Goal: Task Accomplishment & Management: Manage account settings

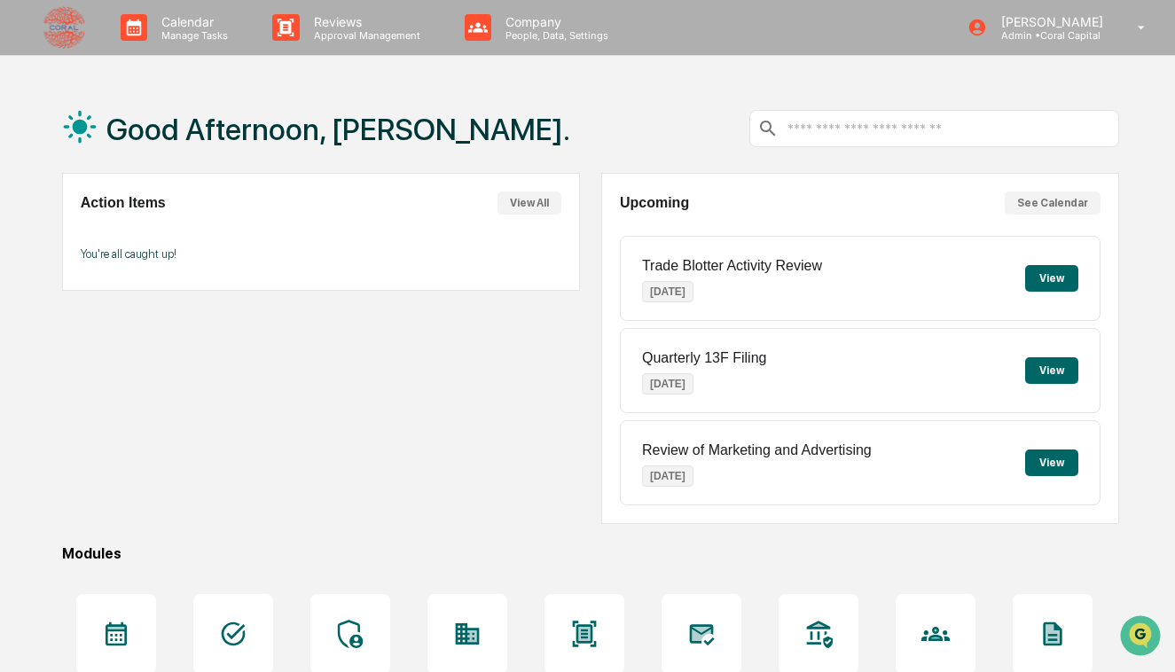
scroll to position [187, 0]
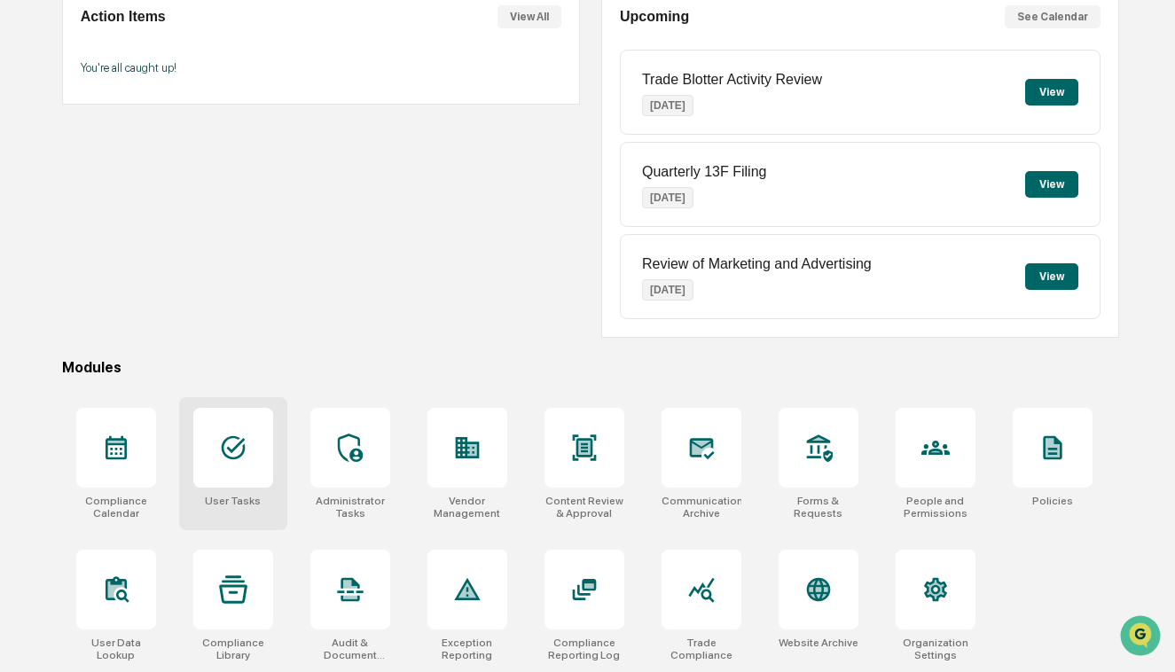
click at [217, 457] on div at bounding box center [233, 448] width 80 height 80
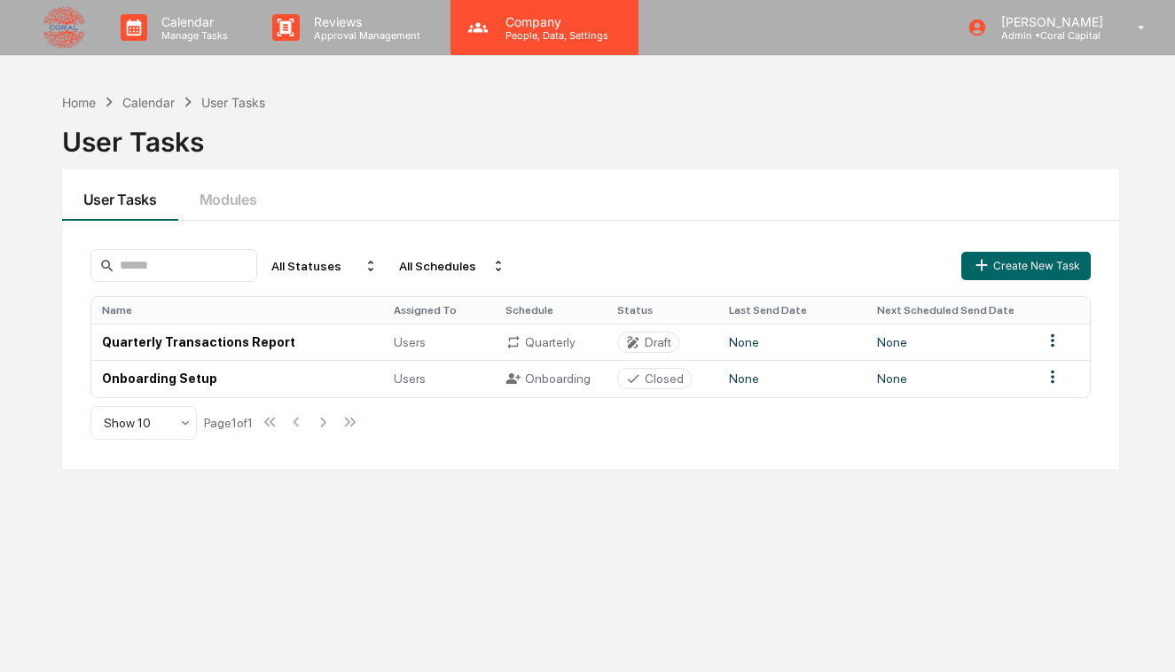
click at [567, 51] on div "Company People, Data, Settings" at bounding box center [545, 27] width 188 height 55
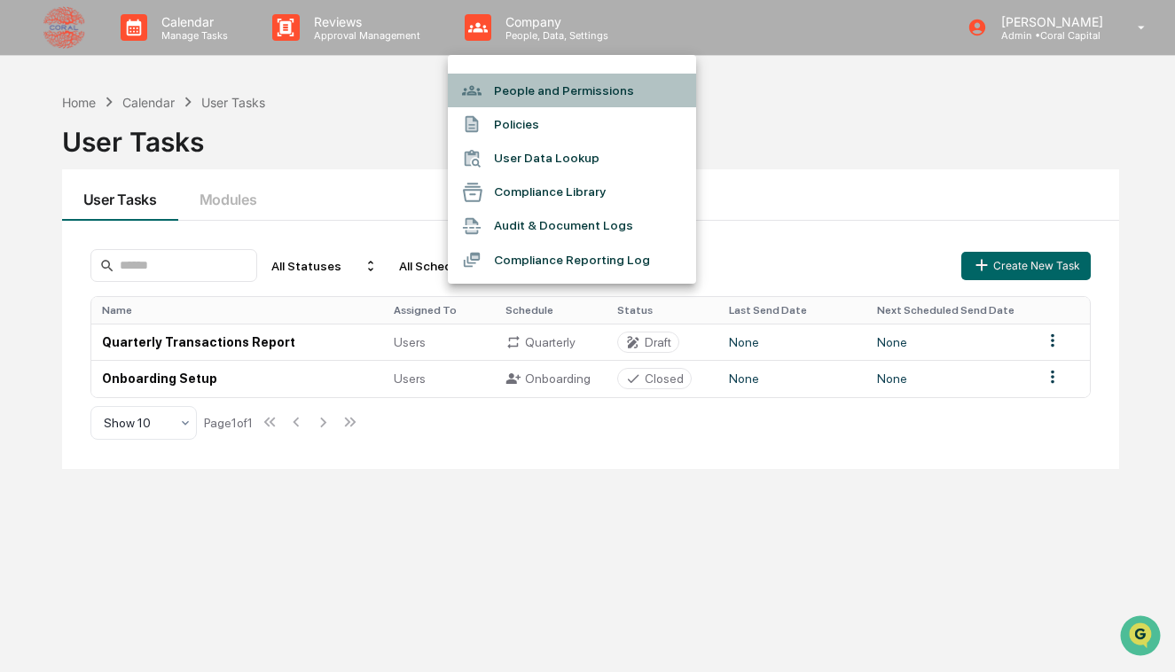
click at [546, 91] on li "People and Permissions" at bounding box center [572, 91] width 248 height 34
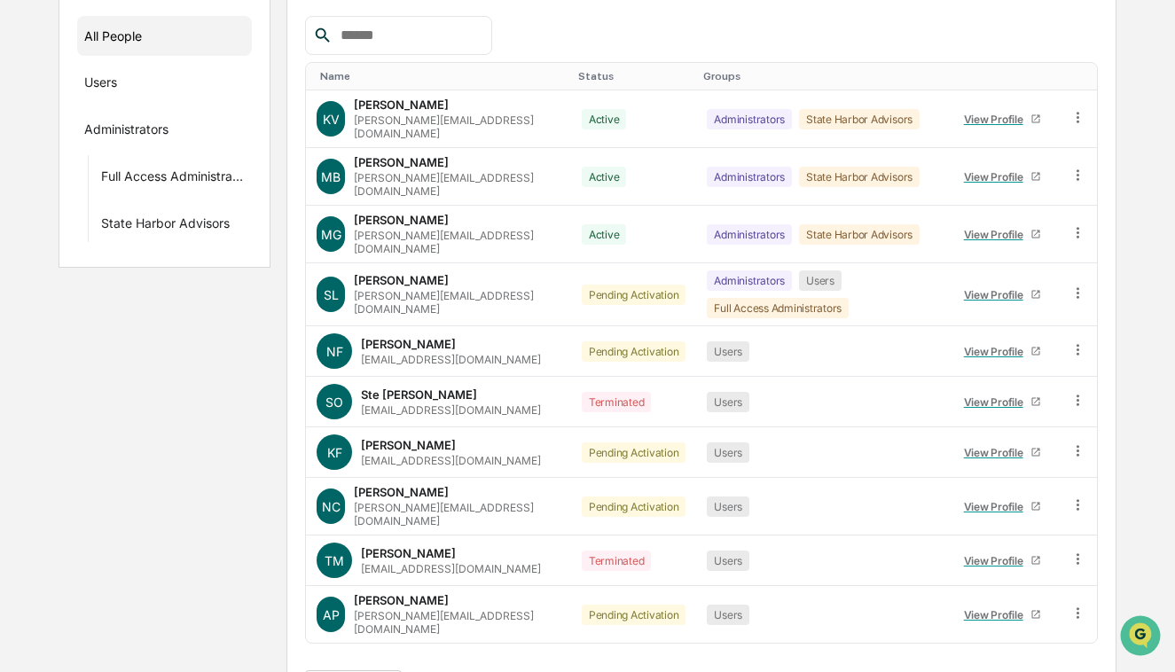
scroll to position [264, 0]
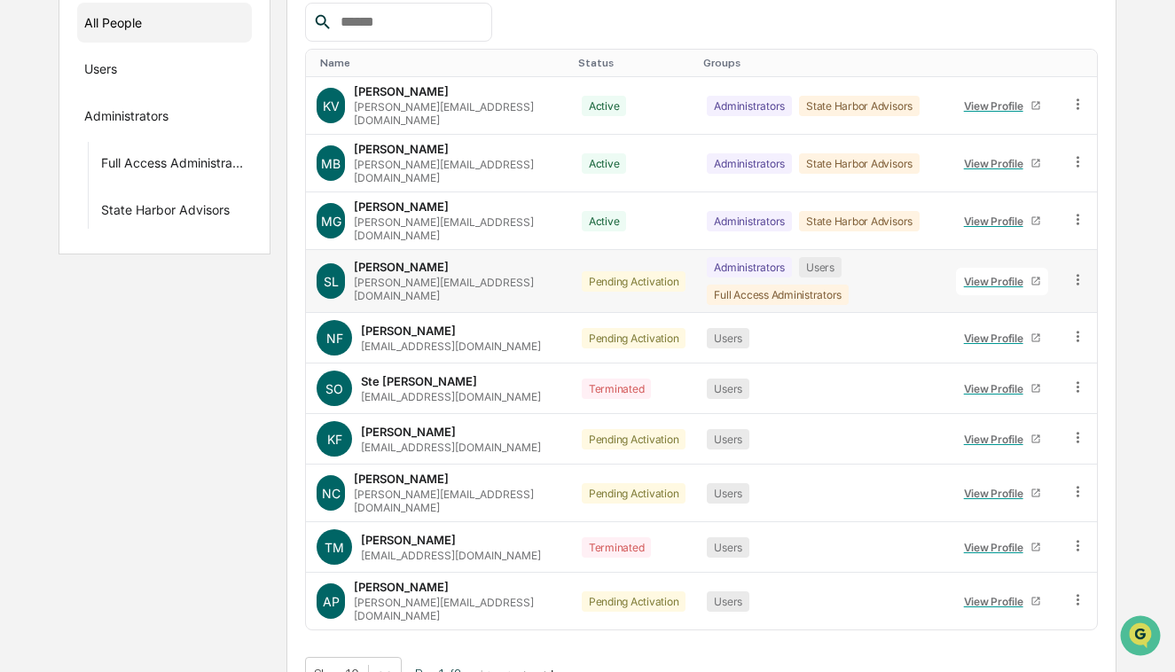
click at [1083, 271] on icon at bounding box center [1078, 279] width 17 height 17
click at [840, 275] on div "Administrators Users Full Access Administrators" at bounding box center [821, 281] width 228 height 48
click at [1077, 274] on icon at bounding box center [1078, 279] width 3 height 11
click at [1001, 334] on div "Change Status" at bounding box center [998, 344] width 147 height 21
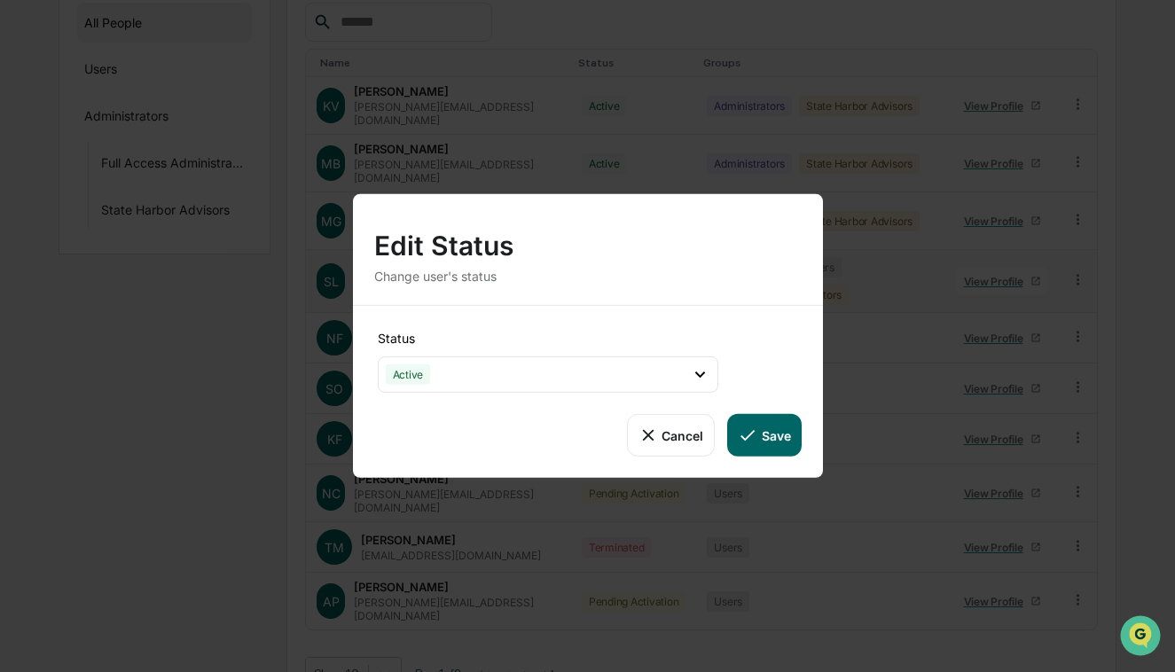
click at [780, 441] on button "Save" at bounding box center [764, 435] width 74 height 43
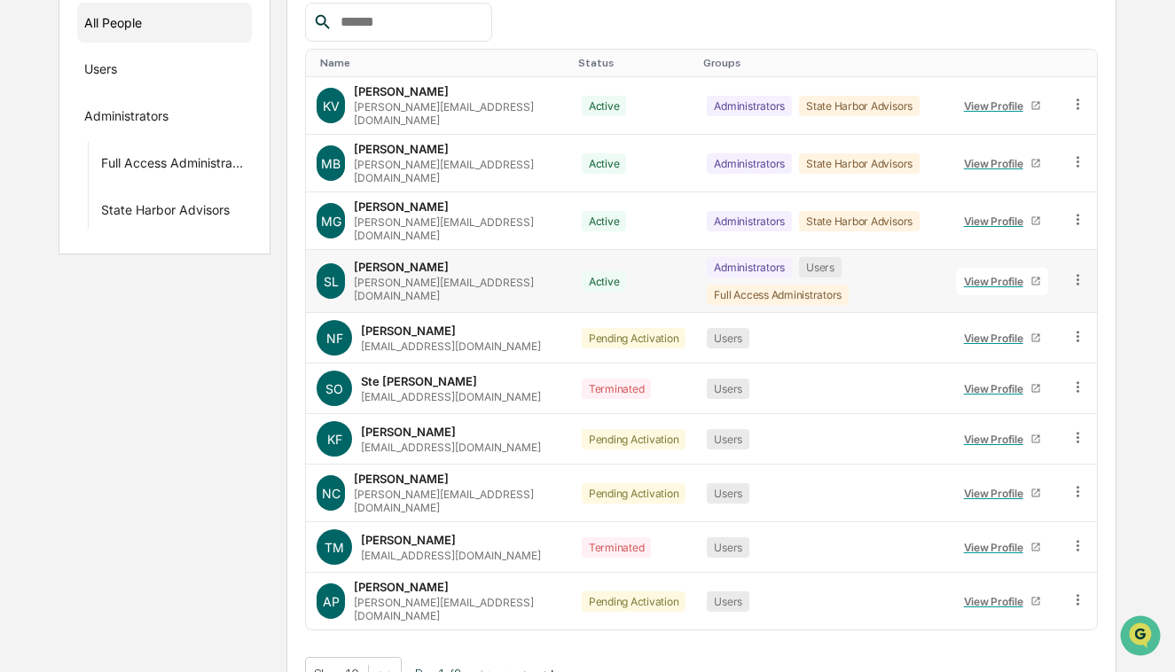
click at [536, 667] on button ">" at bounding box center [527, 674] width 18 height 15
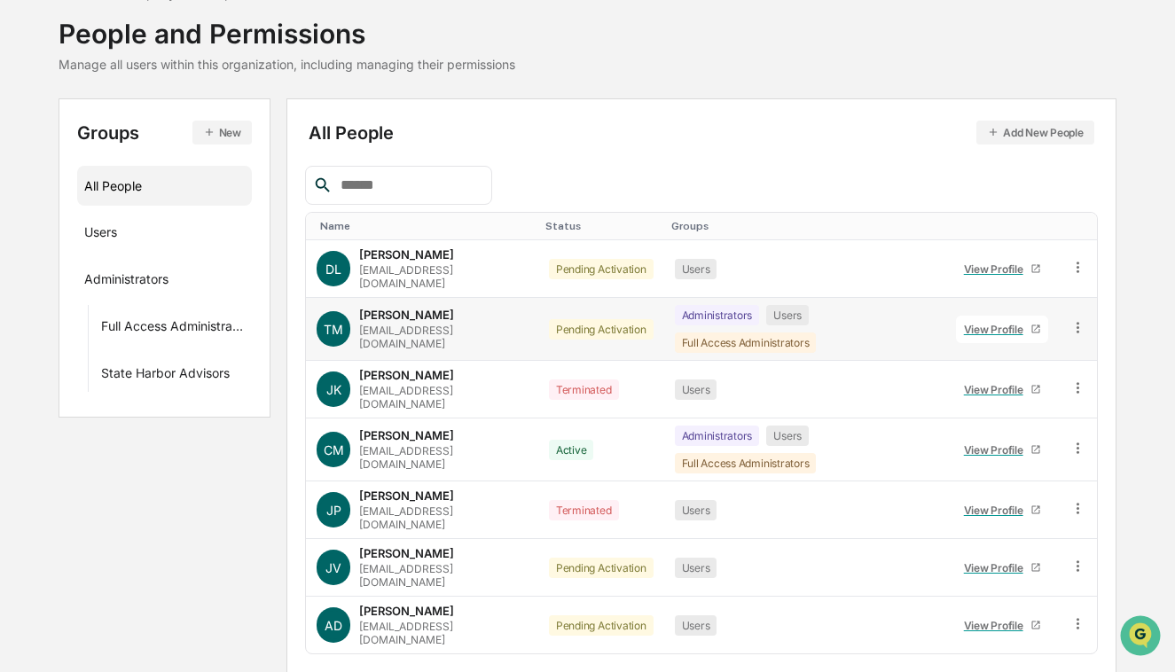
click at [1071, 319] on icon at bounding box center [1078, 327] width 17 height 17
click at [989, 381] on div "Change Status" at bounding box center [998, 391] width 147 height 21
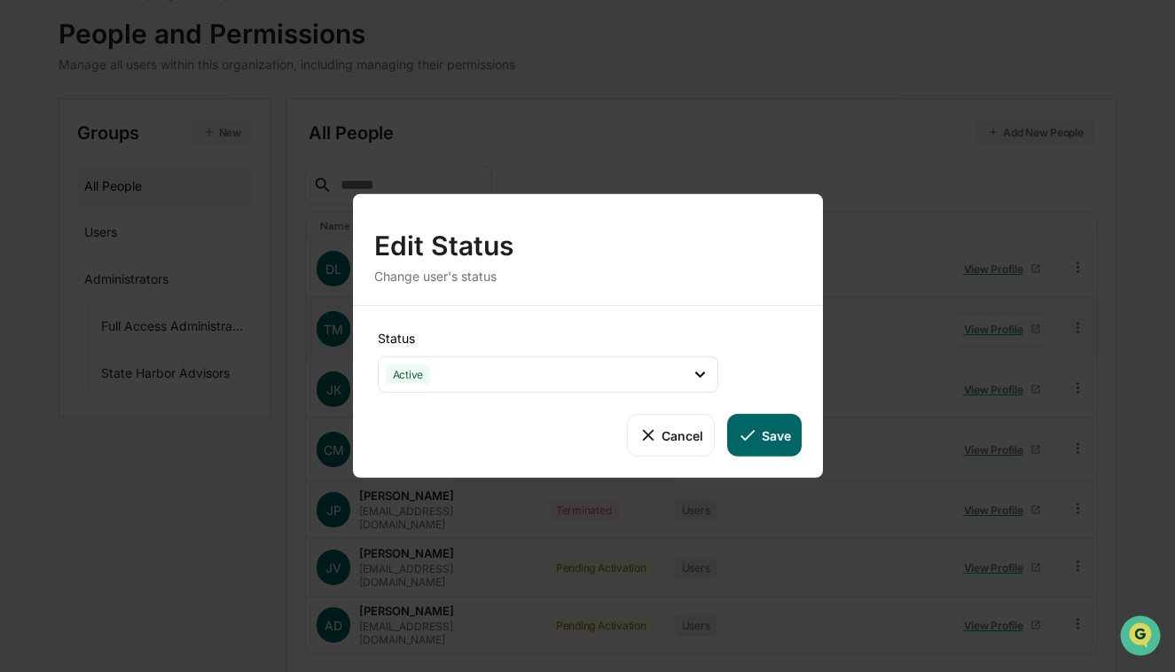
click at [773, 445] on button "Save" at bounding box center [764, 435] width 74 height 43
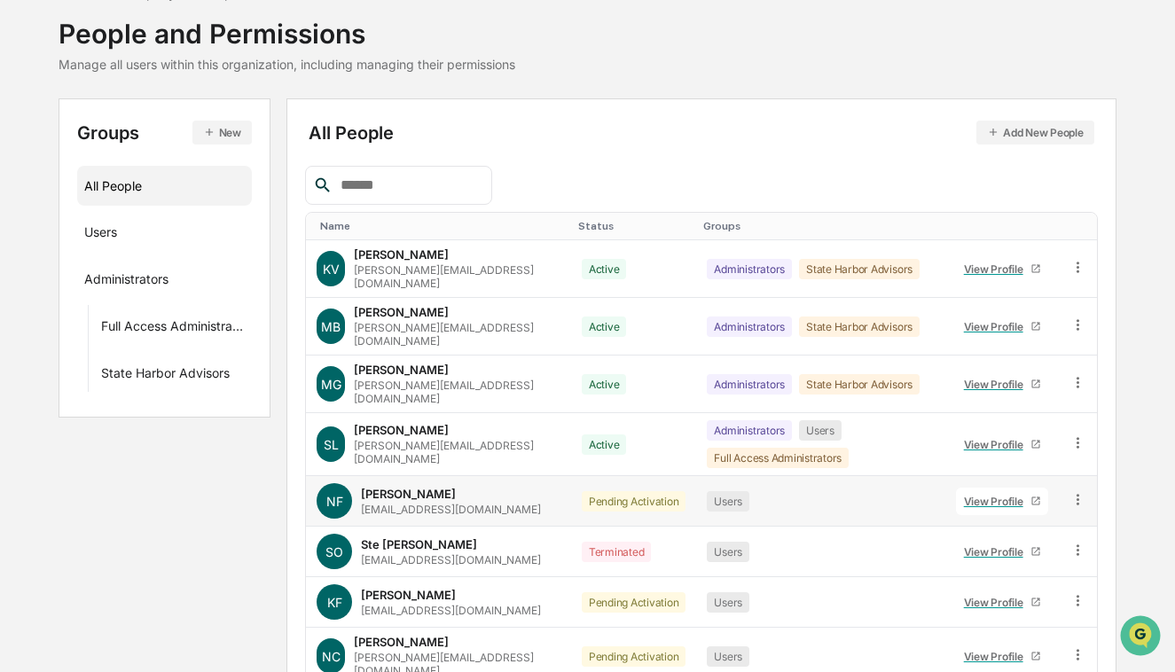
scroll to position [264, 0]
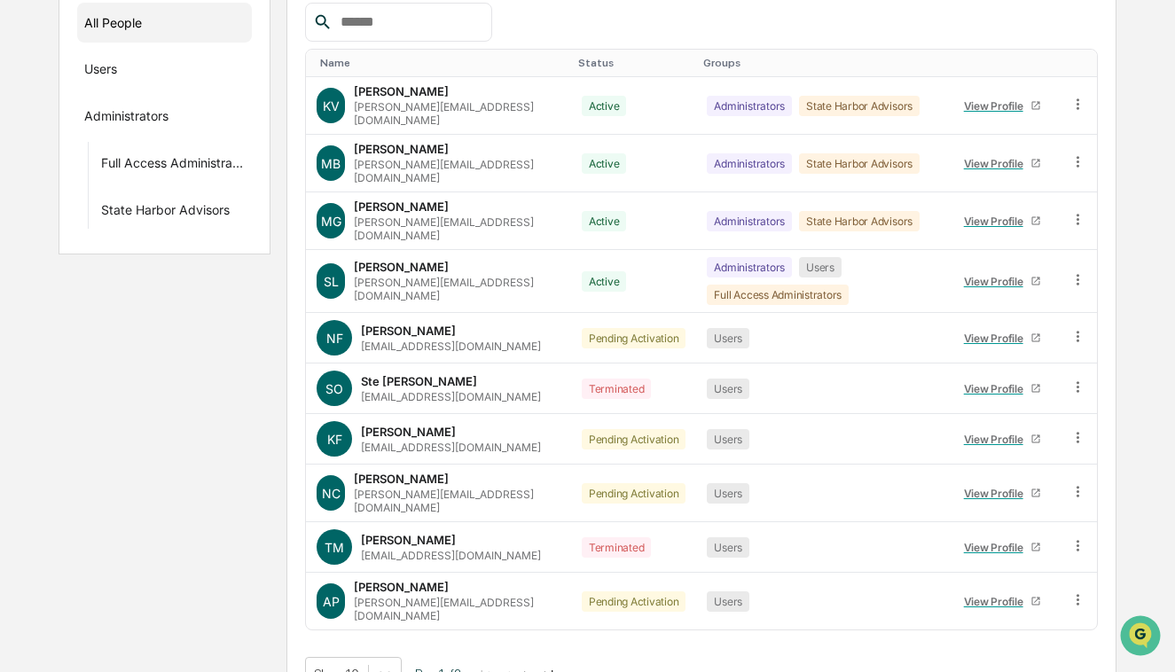
click at [536, 667] on button ">" at bounding box center [527, 674] width 18 height 15
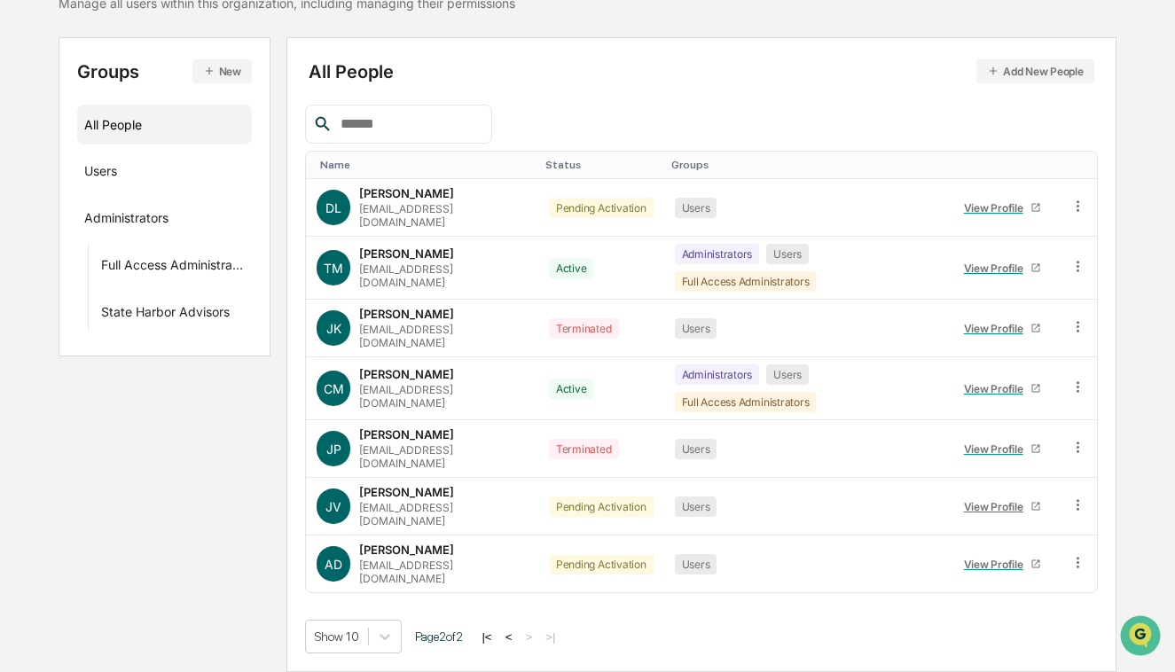
scroll to position [101, 0]
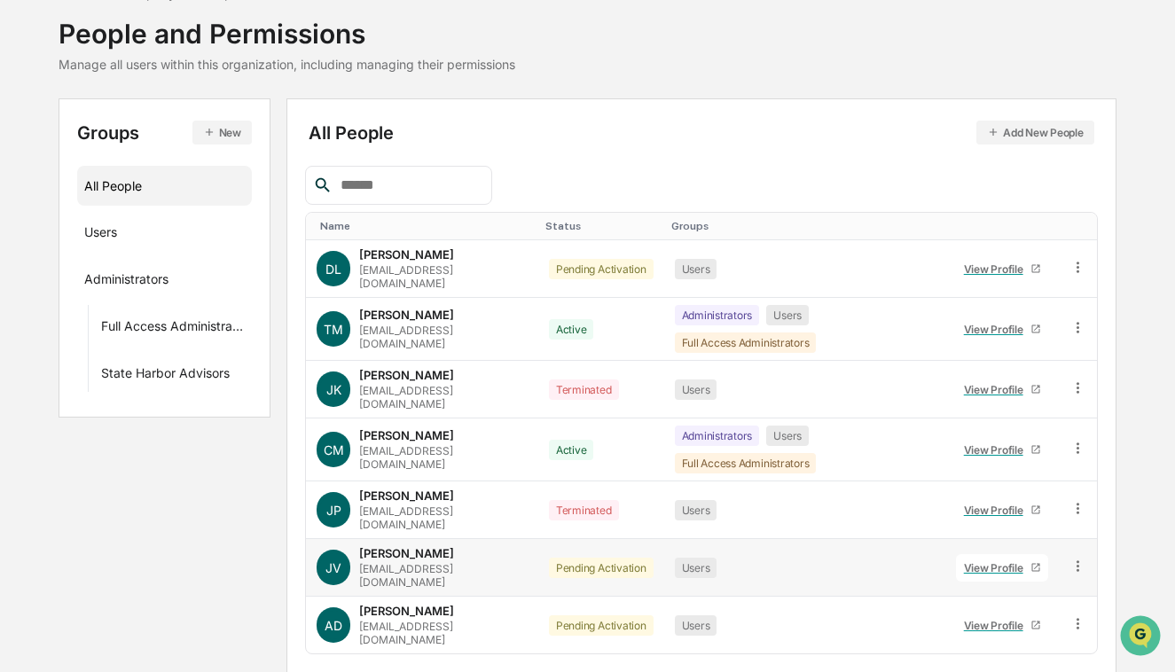
click at [1080, 558] on icon at bounding box center [1078, 566] width 17 height 17
click at [986, 613] on div "Change Status" at bounding box center [999, 630] width 176 height 35
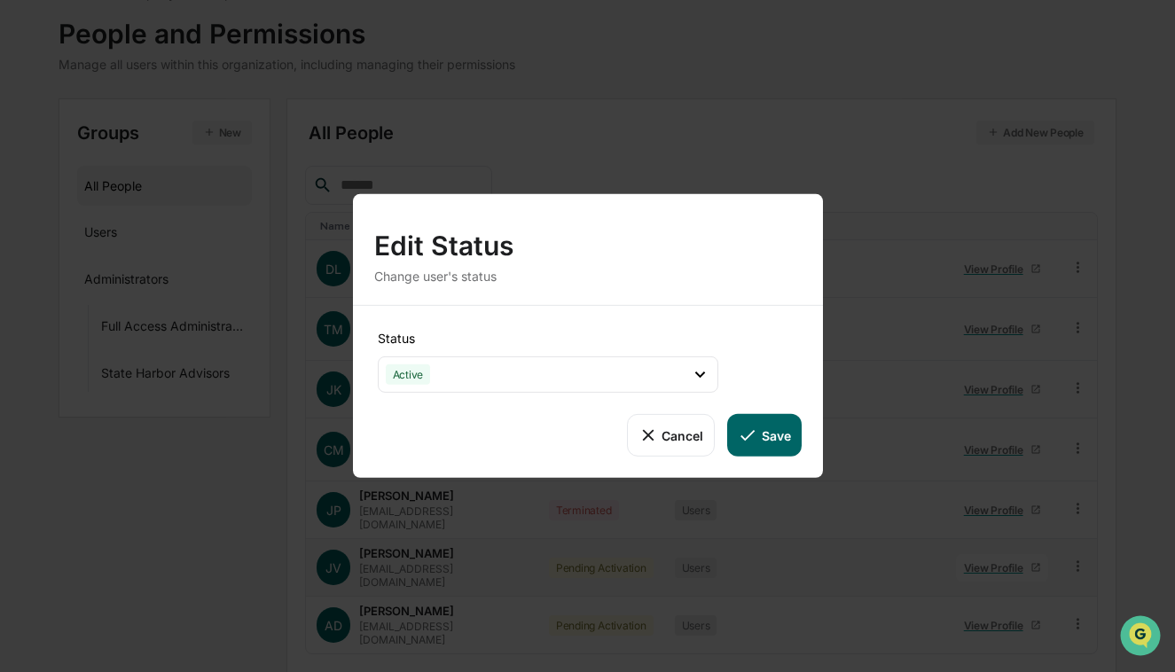
click at [760, 436] on button "Save" at bounding box center [764, 435] width 74 height 43
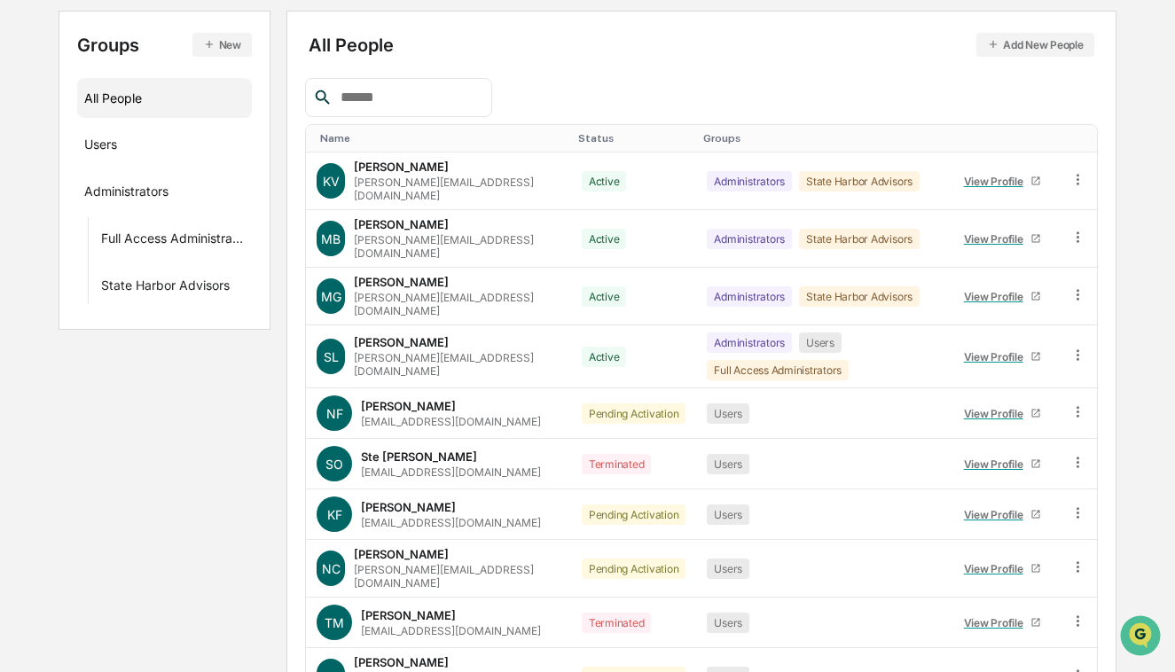
scroll to position [264, 0]
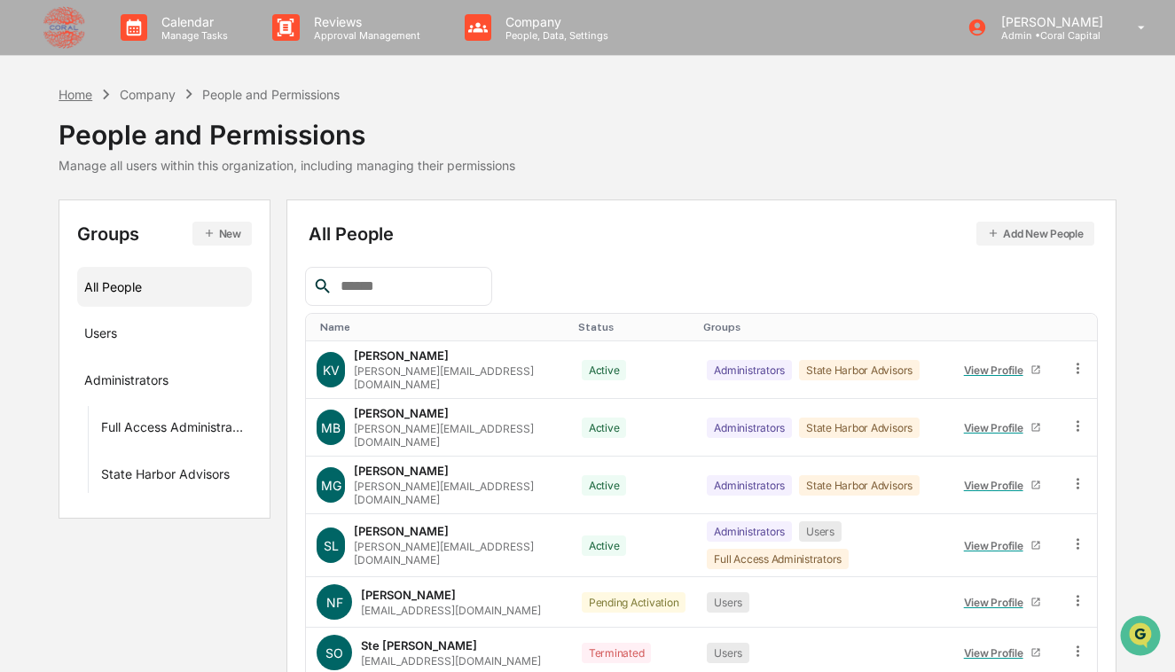
click at [82, 92] on div "Home" at bounding box center [76, 94] width 34 height 15
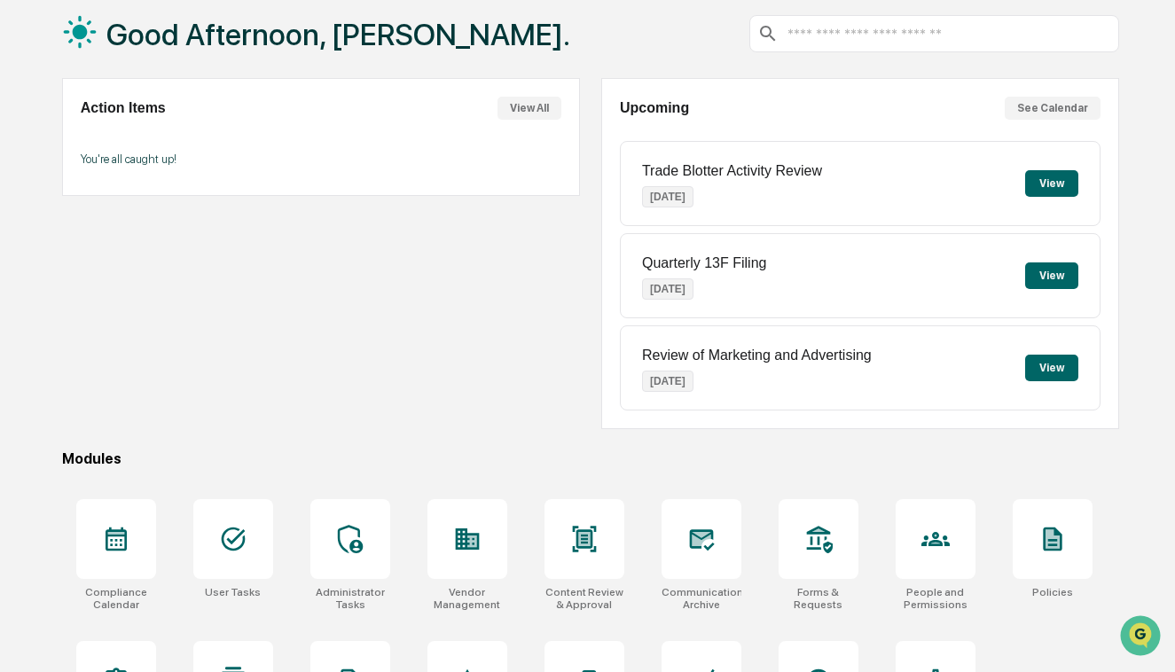
scroll to position [187, 0]
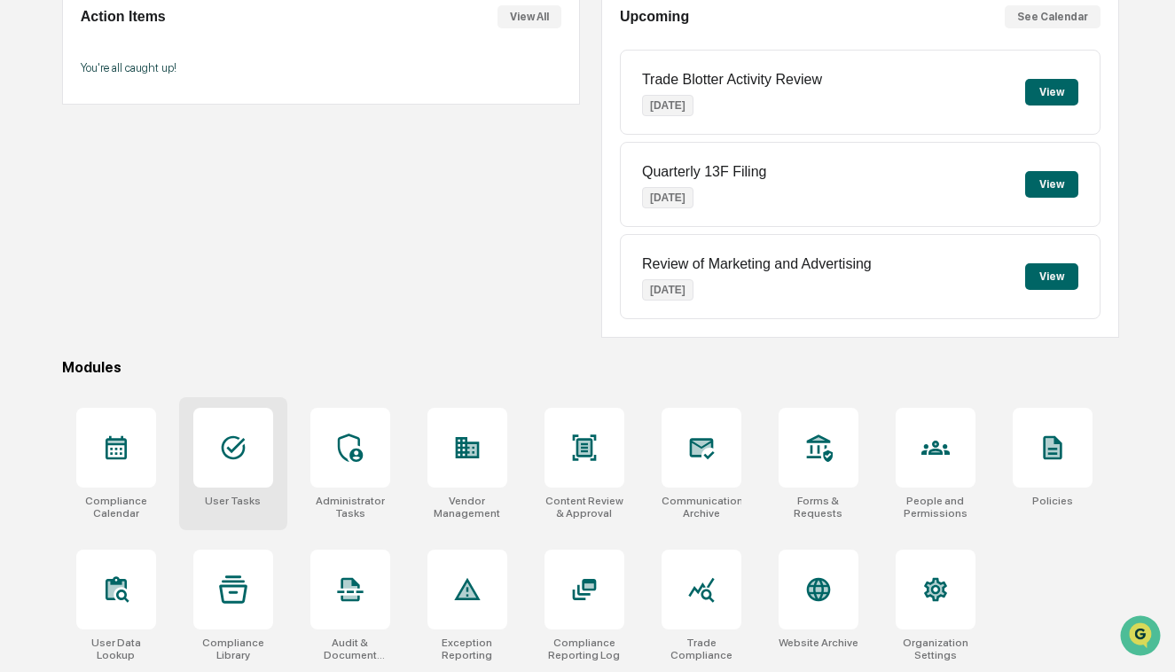
click at [213, 452] on div at bounding box center [233, 448] width 80 height 80
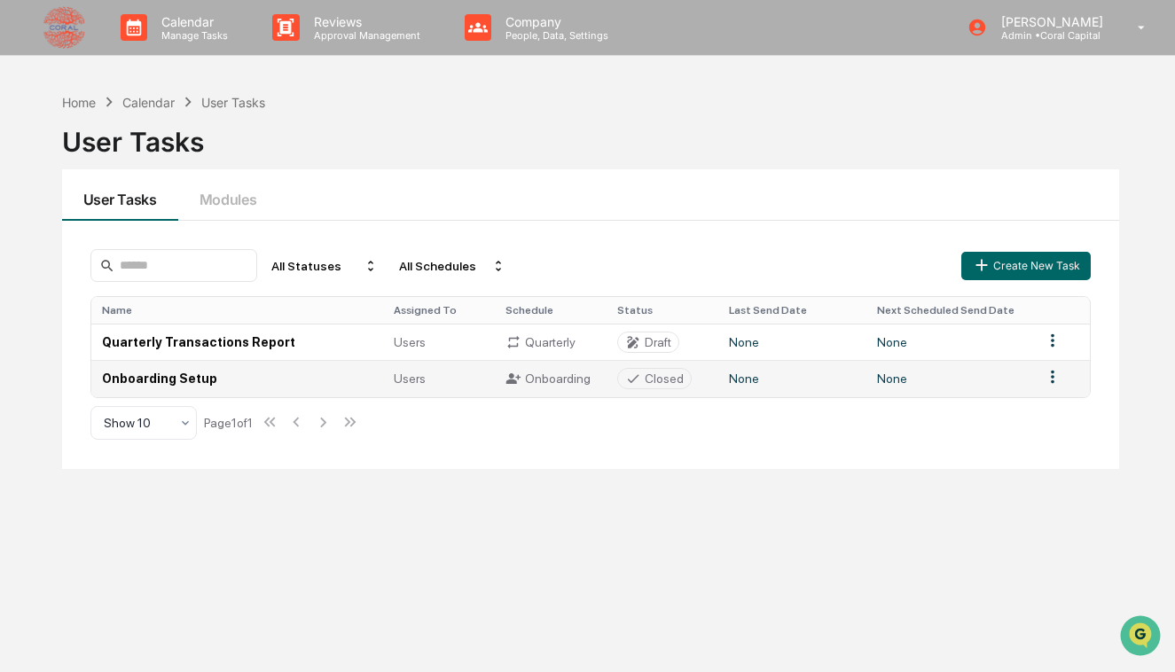
click at [404, 386] on span "Users" at bounding box center [410, 379] width 32 height 14
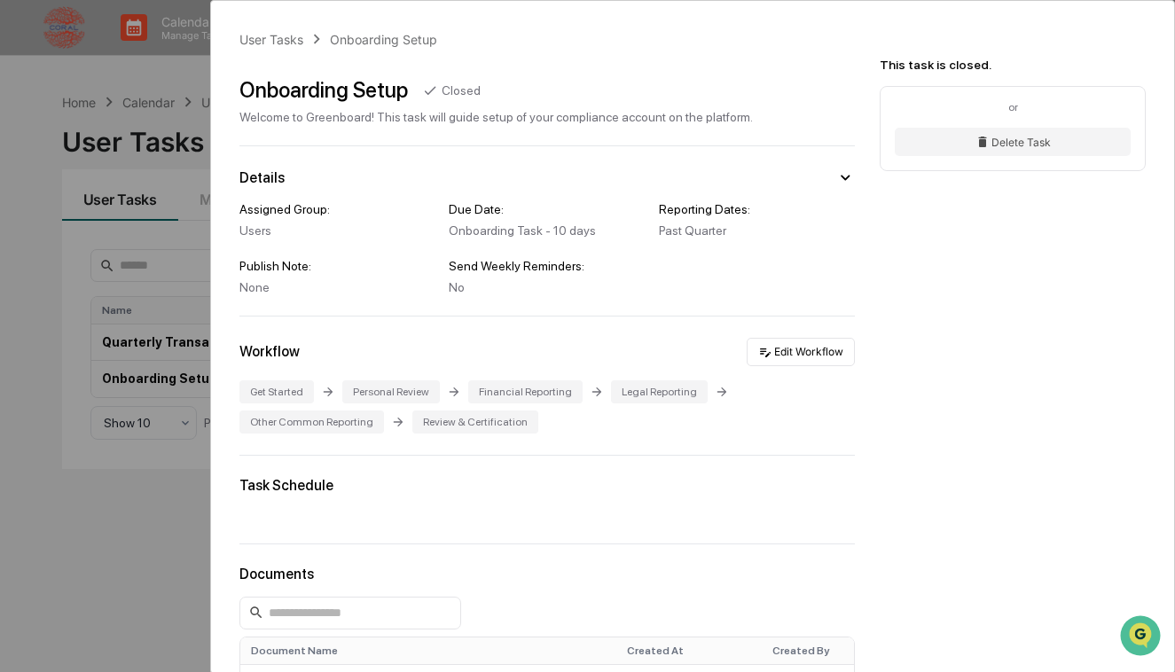
click at [185, 73] on div "User Tasks Onboarding Setup Onboarding Setup Closed Welcome to Greenboard! This…" at bounding box center [587, 336] width 1175 height 672
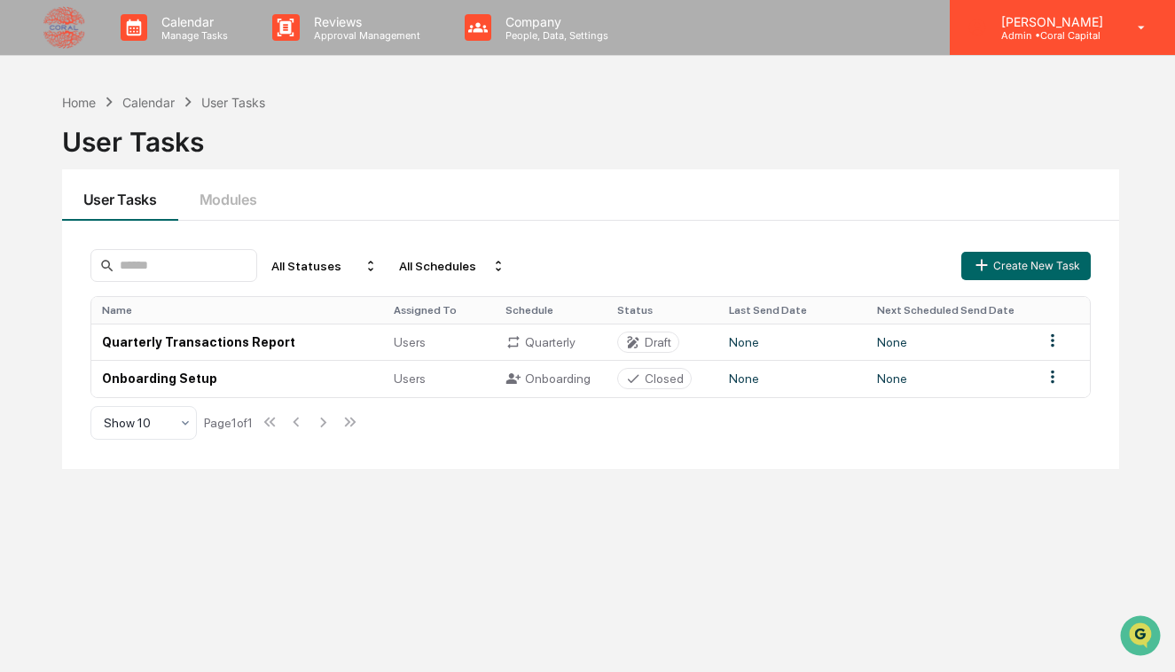
click at [1022, 30] on p "Admin • Coral Capital" at bounding box center [1049, 35] width 125 height 12
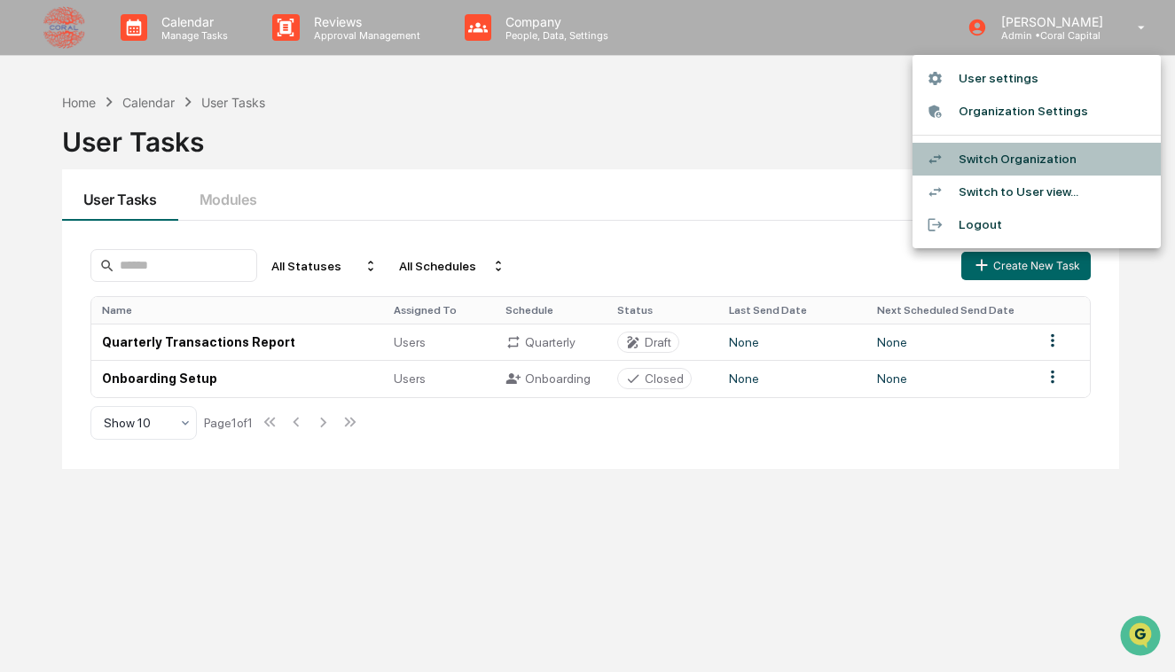
click at [1014, 151] on li "Switch Organization" at bounding box center [1037, 159] width 248 height 33
